Goal: Task Accomplishment & Management: Complete application form

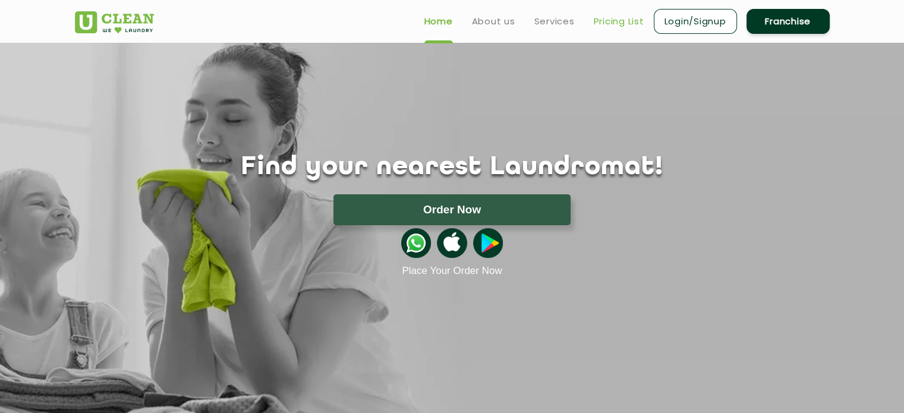
click at [616, 27] on link "Pricing List" at bounding box center [619, 21] width 51 height 14
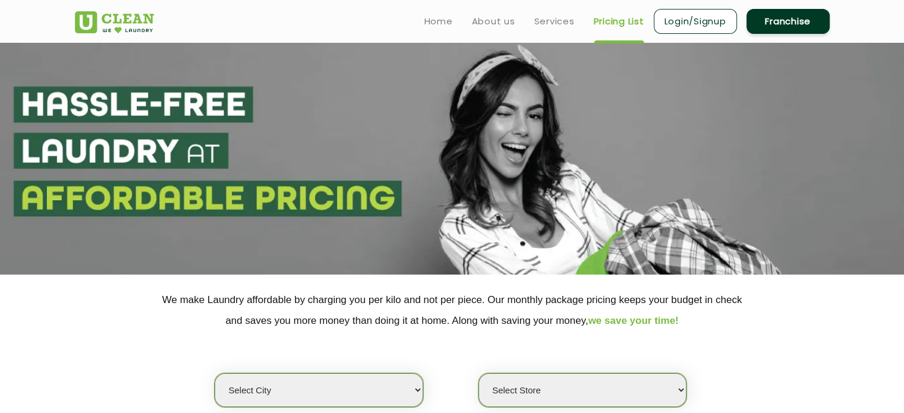
select select "0"
click at [797, 22] on link "Franchise" at bounding box center [788, 21] width 83 height 25
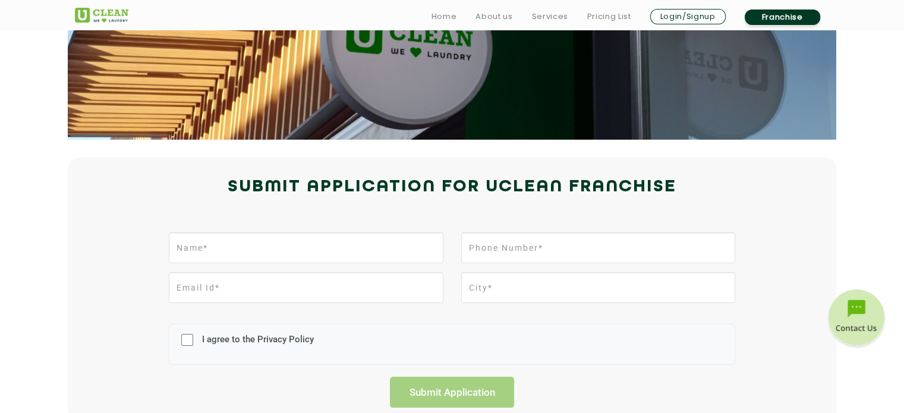
scroll to position [256, 0]
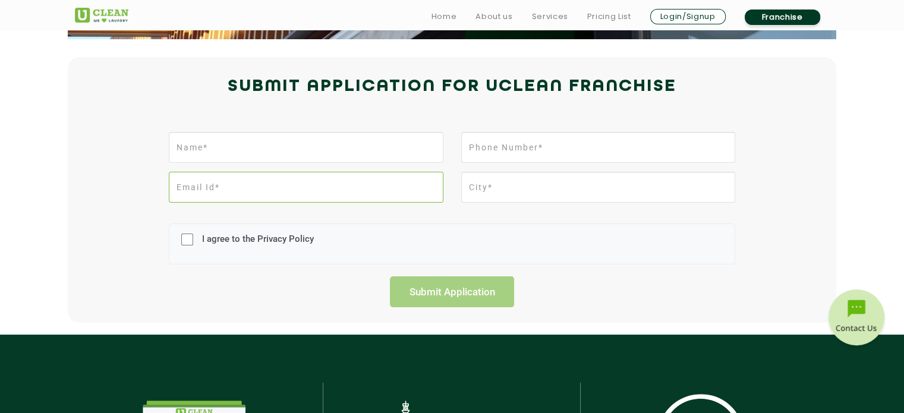
click at [374, 172] on input "email" at bounding box center [306, 187] width 274 height 31
click at [374, 142] on input "text" at bounding box center [306, 147] width 274 height 31
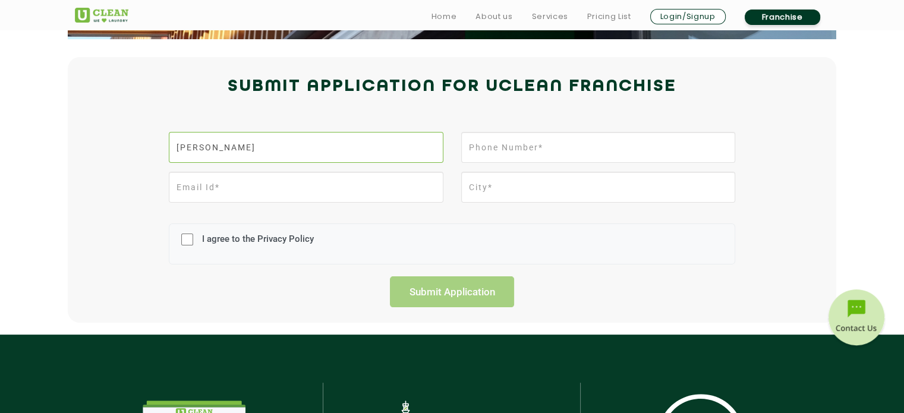
type input "[PERSON_NAME]"
type input "8141437337"
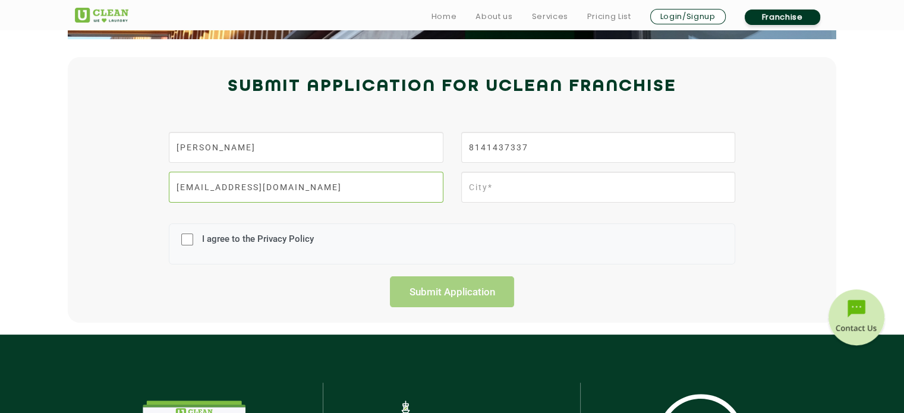
type input "[EMAIL_ADDRESS][DOMAIN_NAME]"
type input "A"
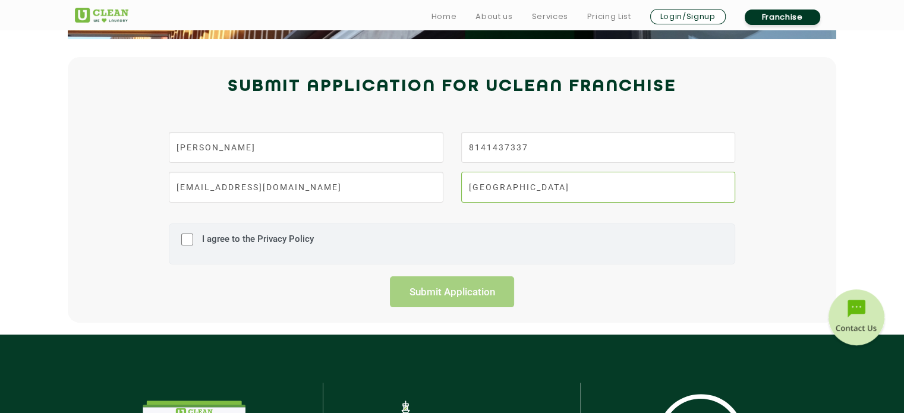
type input "[GEOGRAPHIC_DATA]"
click at [191, 235] on input "I agree to the Privacy Policy" at bounding box center [187, 239] width 12 height 31
checkbox input "true"
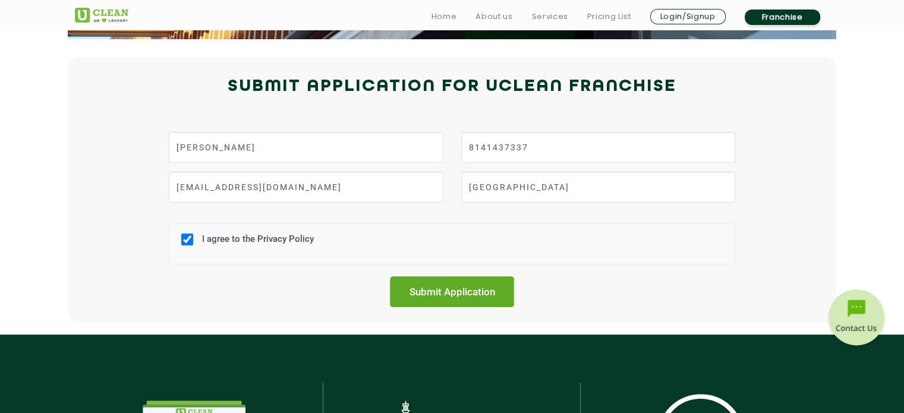
click at [452, 294] on input "Submit Application" at bounding box center [452, 291] width 125 height 31
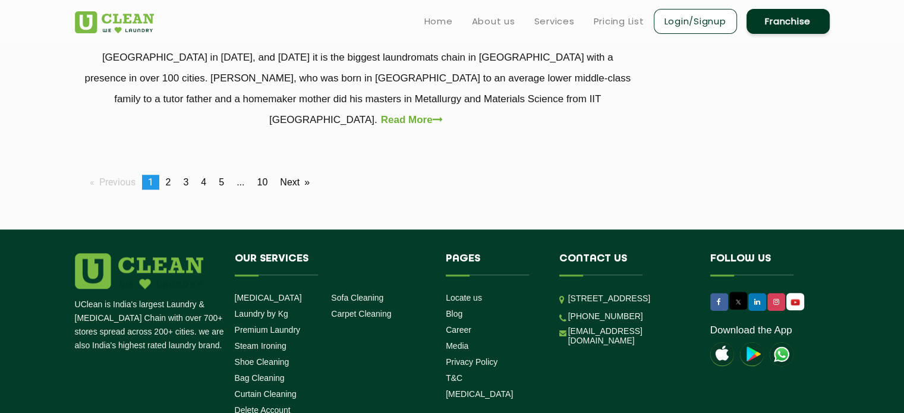
scroll to position [1180, 0]
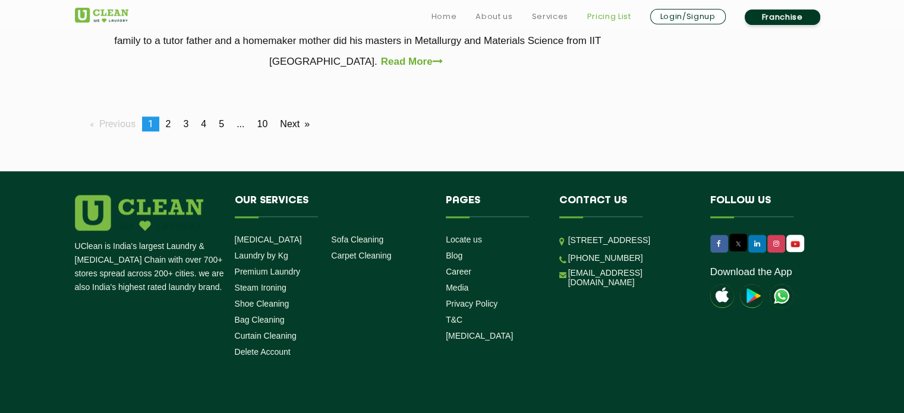
click at [616, 16] on link "Pricing List" at bounding box center [609, 17] width 44 height 14
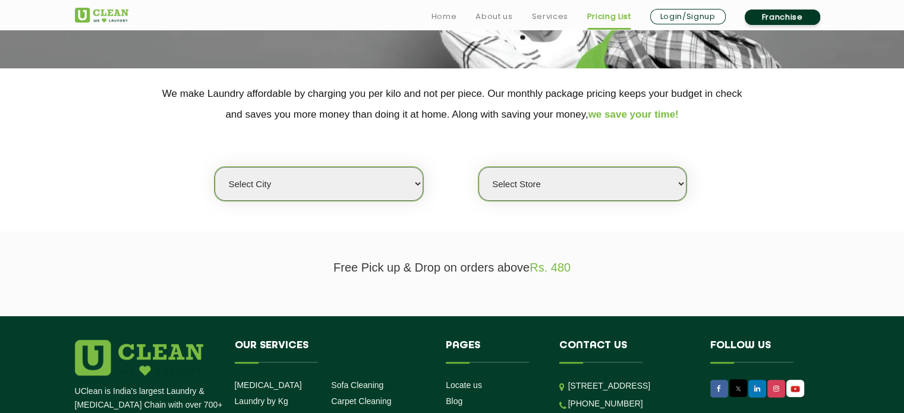
scroll to position [209, 0]
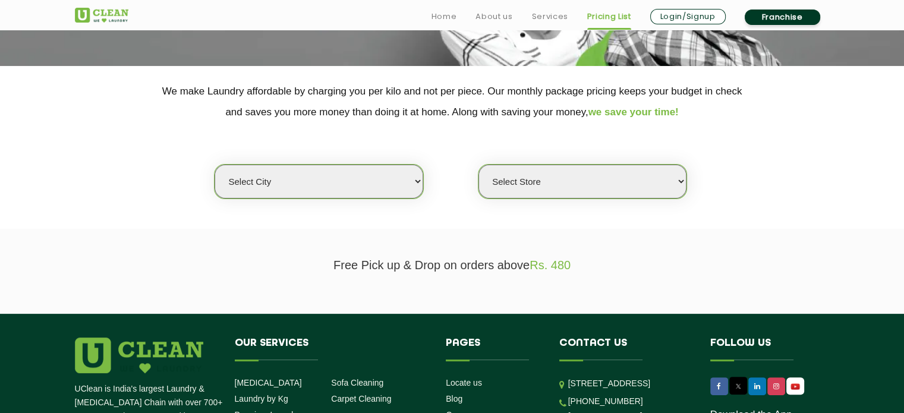
click at [373, 175] on select "Select city Aalo Agartala Agra Ahmedabad Akola Aligarh Alwar - UClean Select Am…" at bounding box center [319, 182] width 208 height 34
select select "12"
click at [215, 165] on select "Select city Aalo Agartala Agra Ahmedabad Akola Aligarh Alwar - UClean Select Am…" at bounding box center [319, 182] width 208 height 34
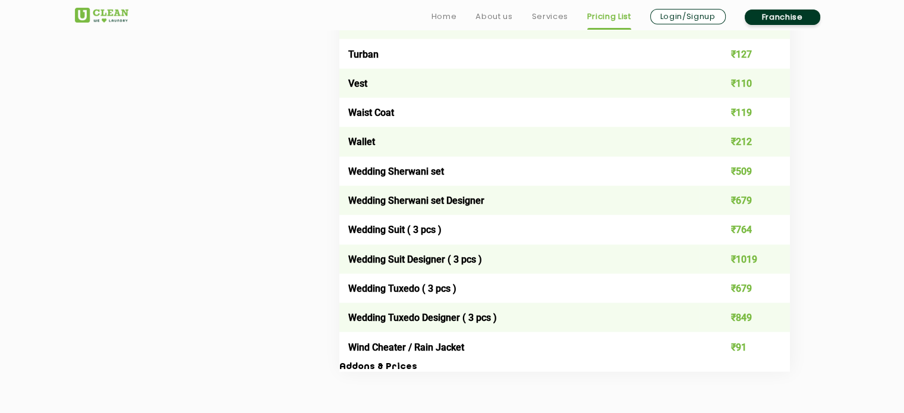
scroll to position [2298, 0]
